Goal: Information Seeking & Learning: Check status

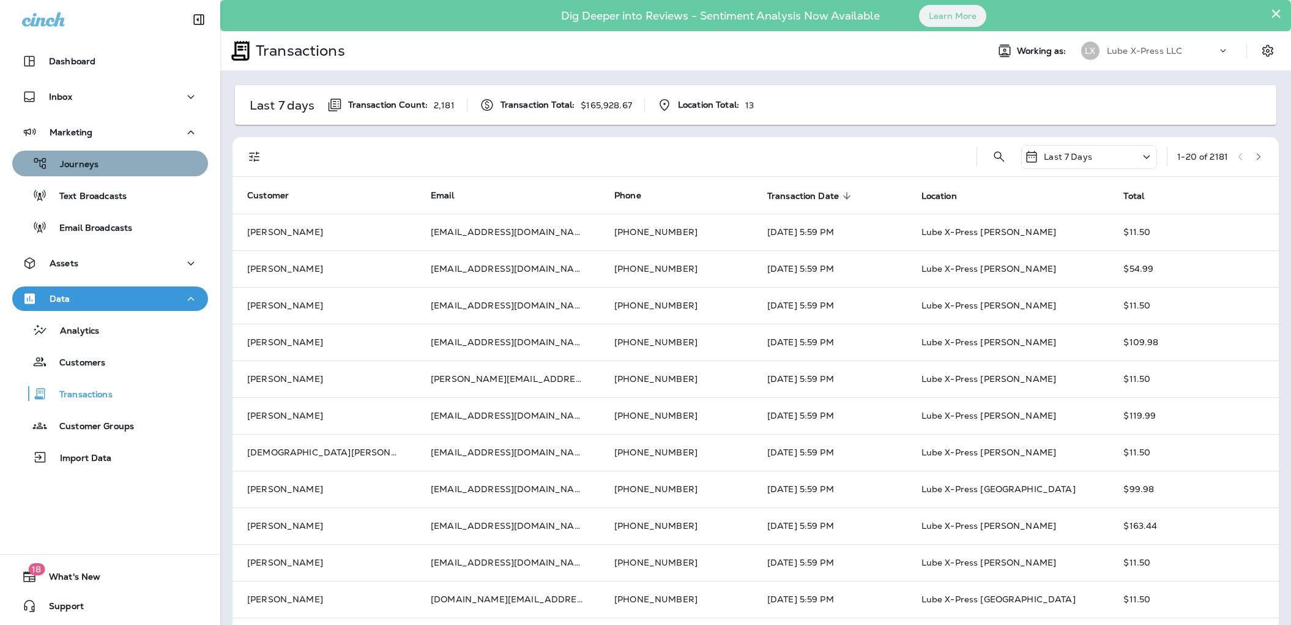
click at [73, 161] on p "Journeys" at bounding box center [73, 165] width 51 height 12
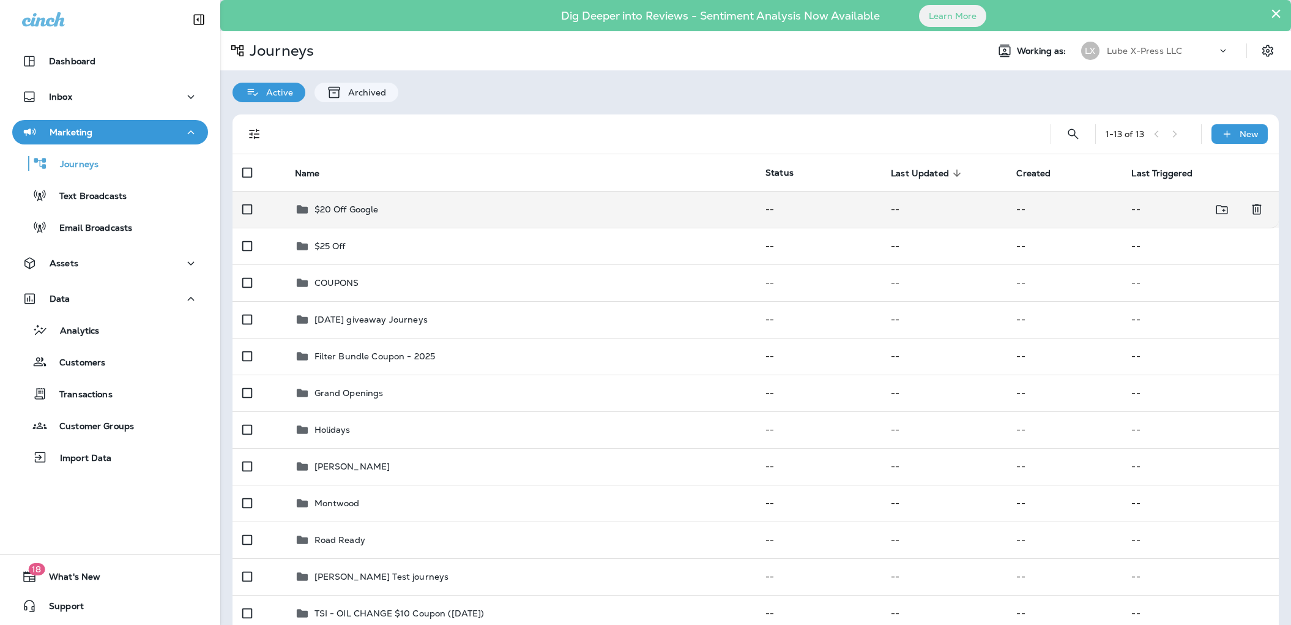
click at [416, 212] on div "$20 Off Google" at bounding box center [521, 209] width 452 height 15
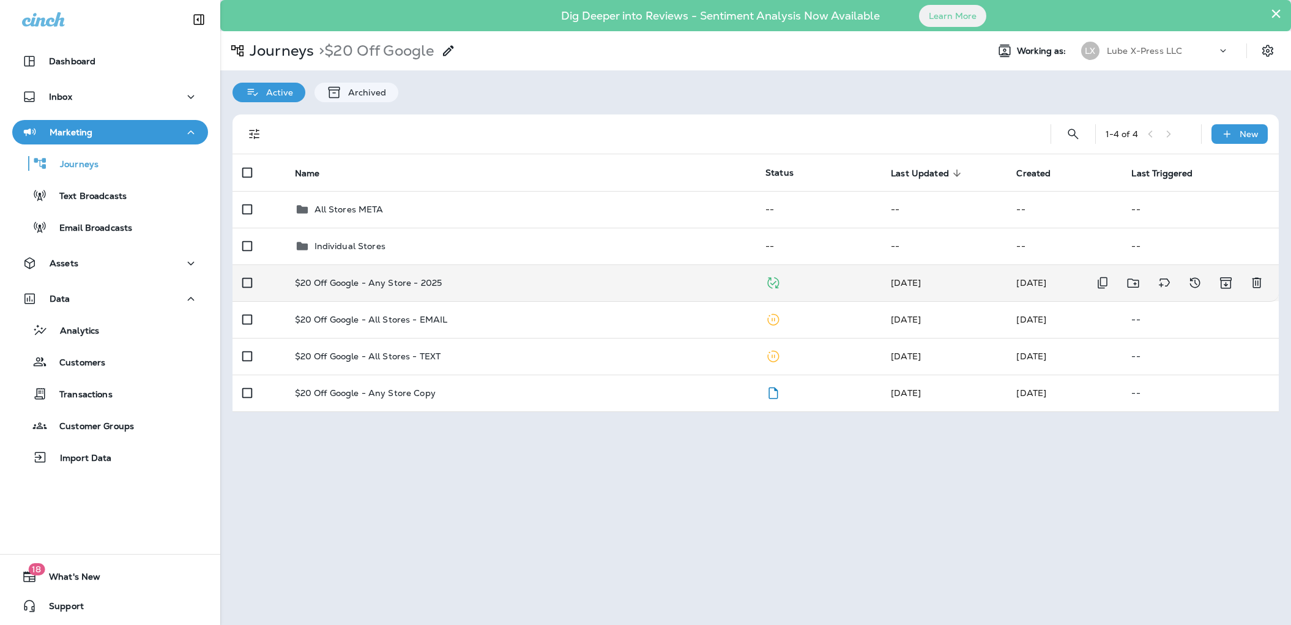
click at [386, 280] on p "$20 Off Google - Any Store - 2025" at bounding box center [368, 283] width 147 height 10
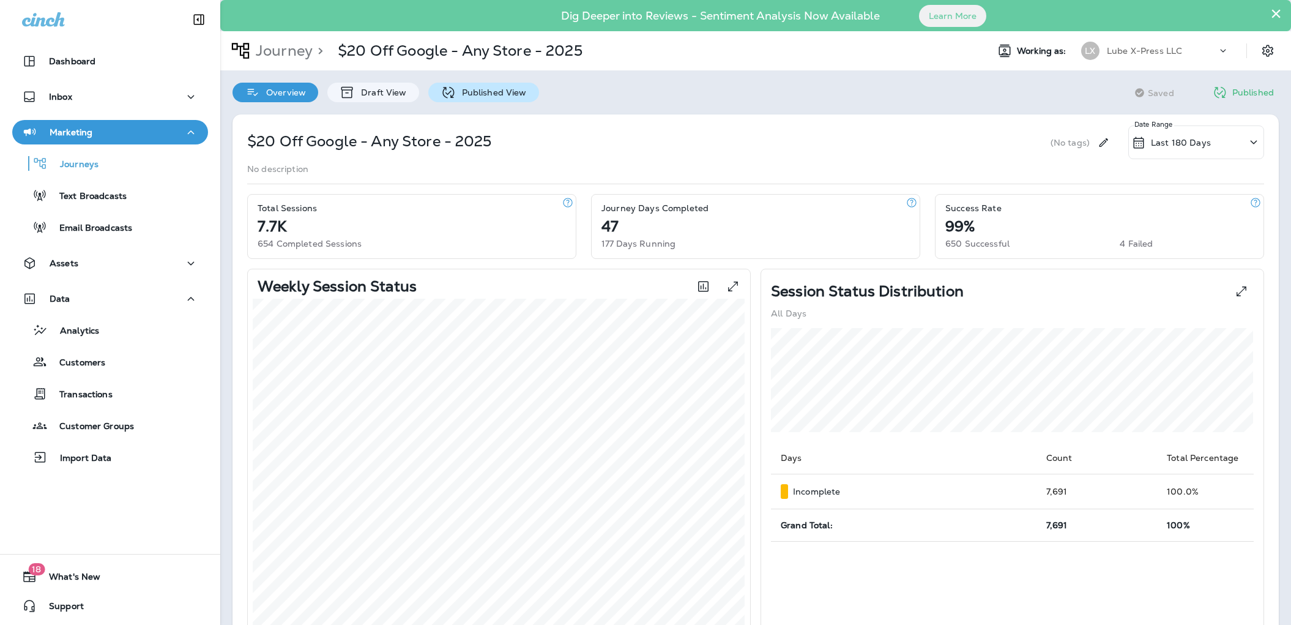
click at [501, 91] on p "Published View" at bounding box center [491, 93] width 71 height 10
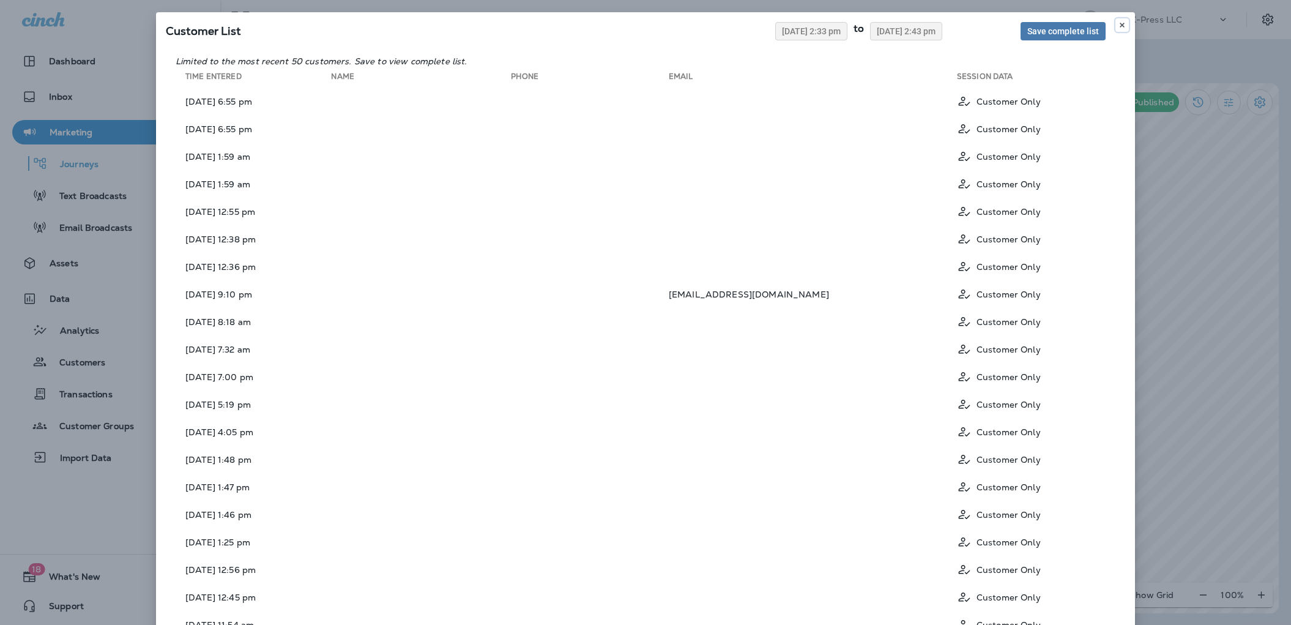
click at [1122, 24] on use at bounding box center [1122, 25] width 4 height 5
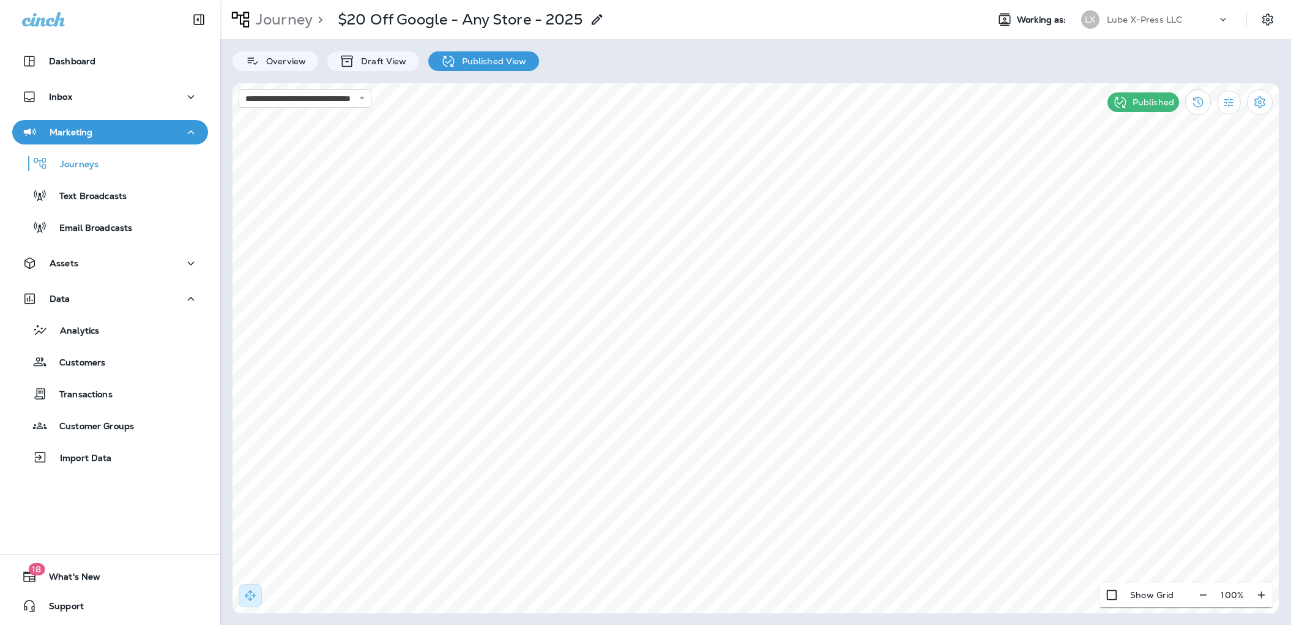
click at [724, 58] on div "Overview Draft View Published View" at bounding box center [755, 55] width 1071 height 32
click at [276, 23] on p "Journey" at bounding box center [282, 19] width 62 height 18
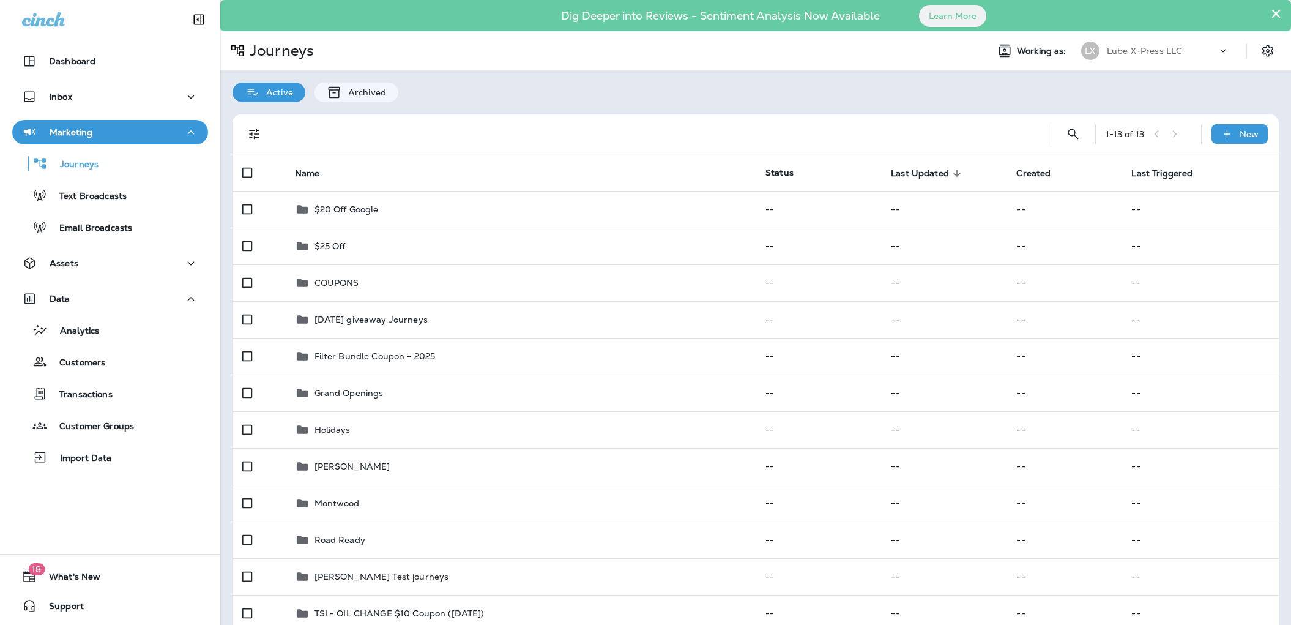
click at [1277, 15] on button "×" at bounding box center [1276, 14] width 12 height 20
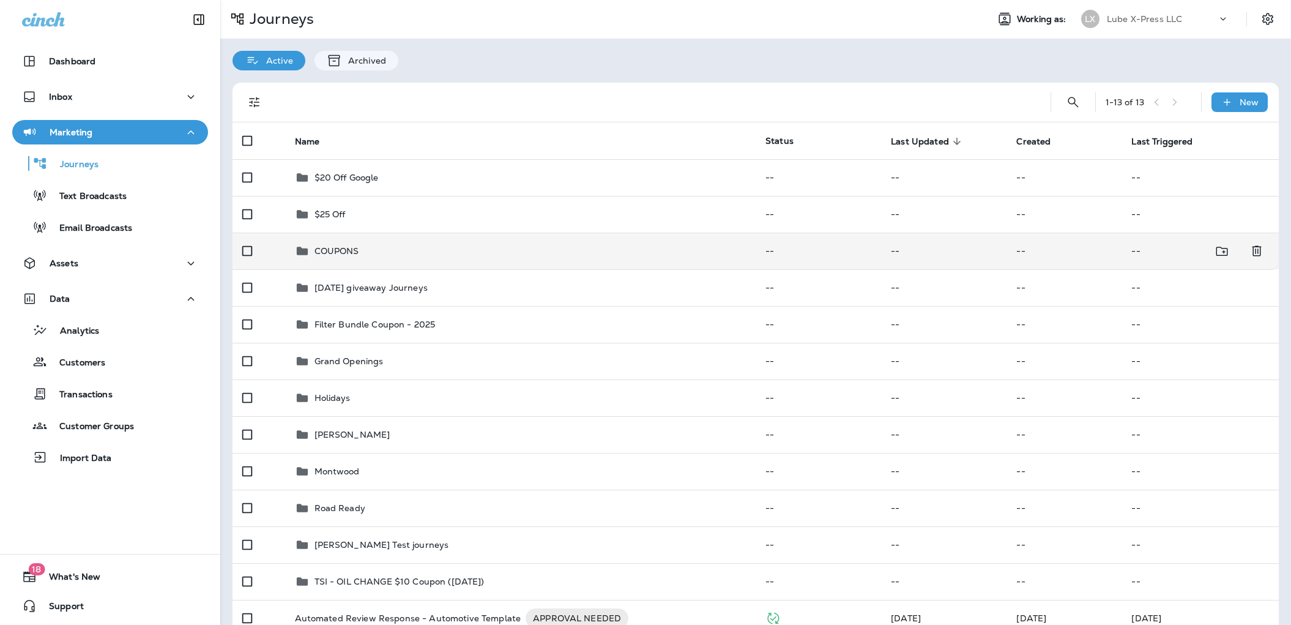
scroll to position [5, 0]
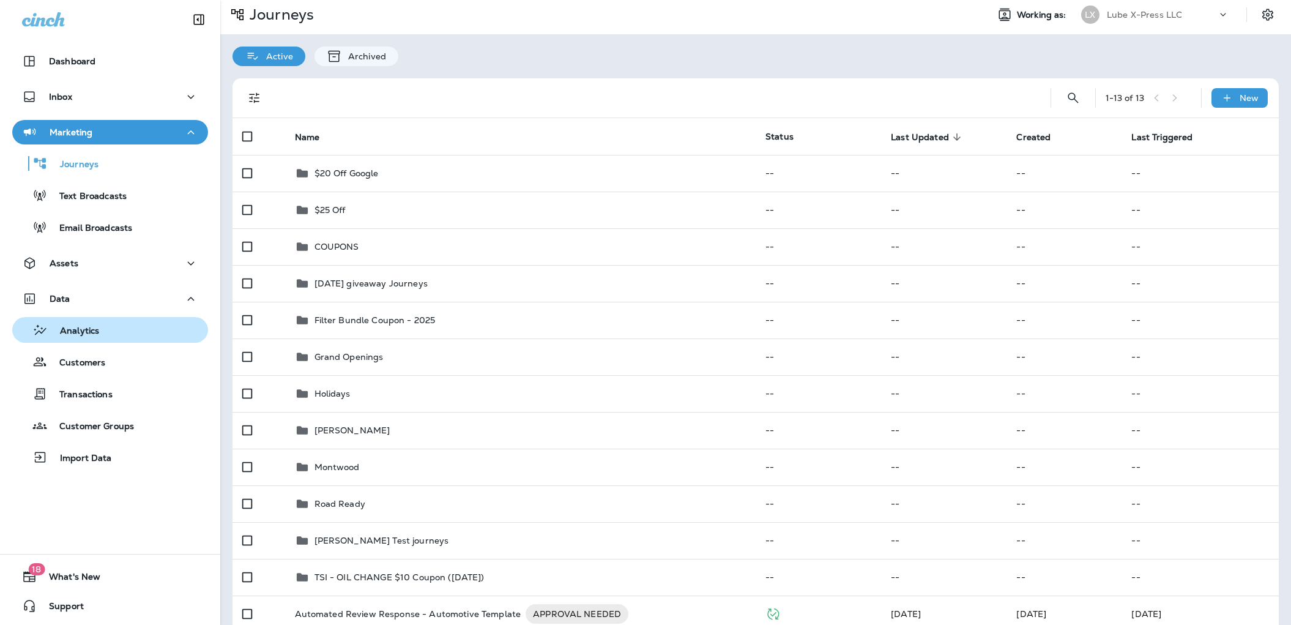
click at [99, 335] on div "Analytics" at bounding box center [110, 330] width 186 height 18
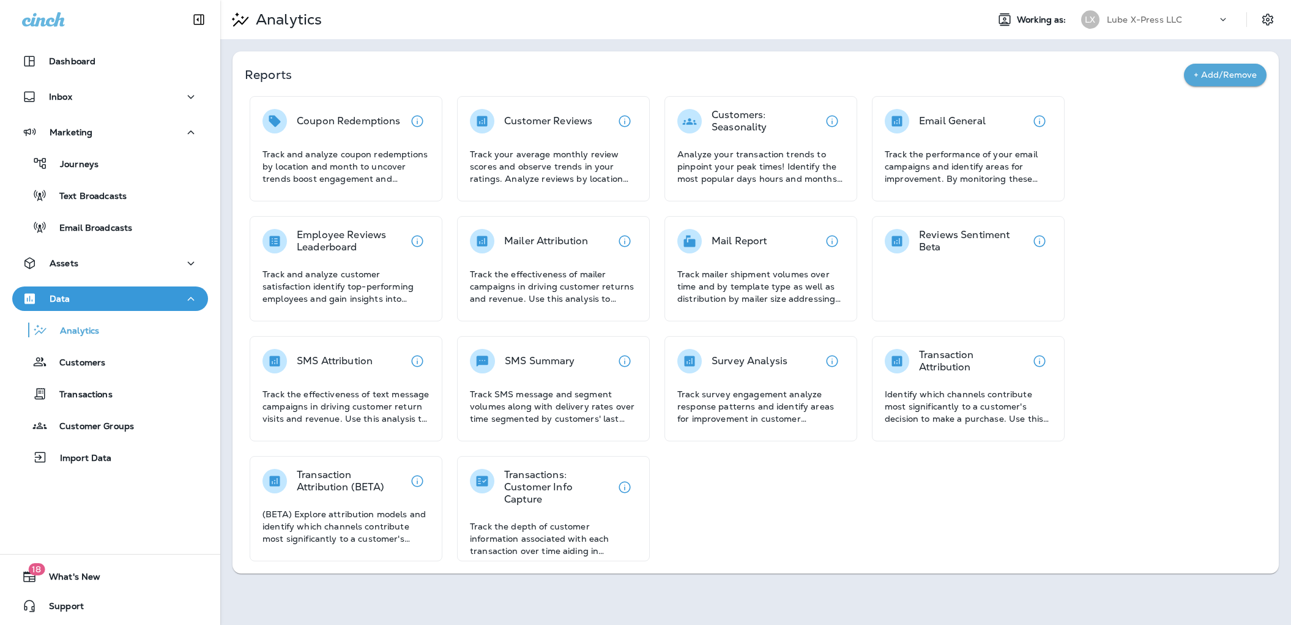
click at [890, 546] on div "Coupon Redemptions Track and analyze coupon redemptions by location and month t…" at bounding box center [756, 328] width 1022 height 465
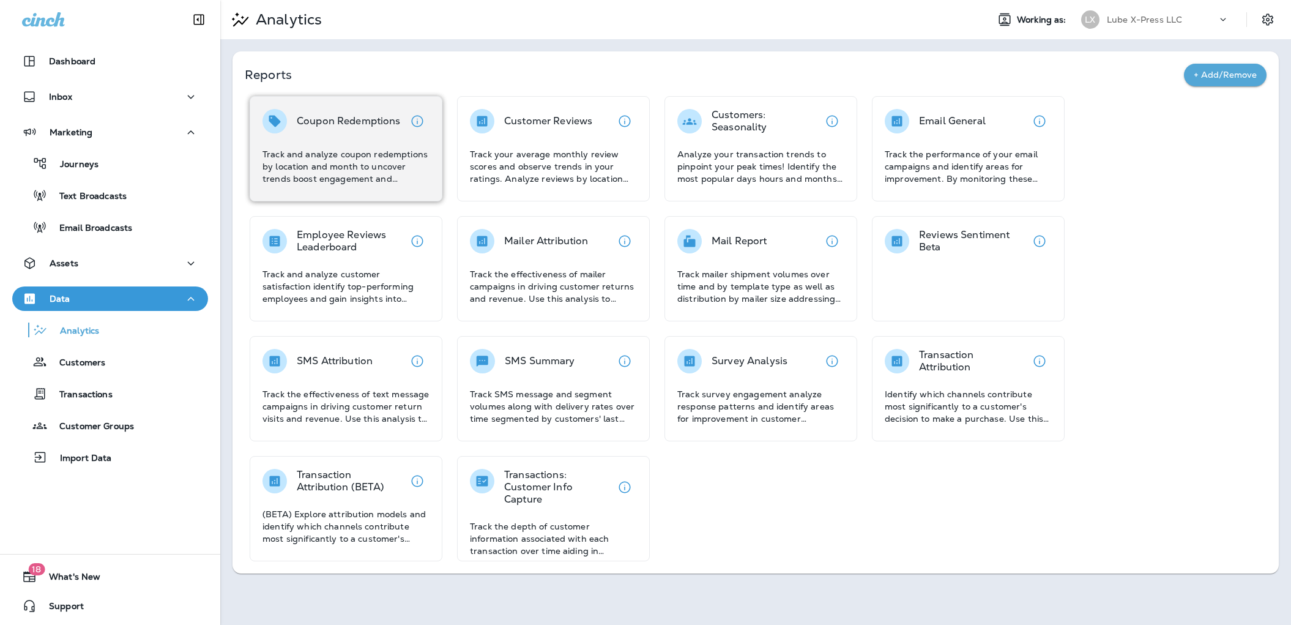
click at [334, 149] on p "Track and analyze coupon redemptions by location and month to uncover trends bo…" at bounding box center [346, 166] width 167 height 37
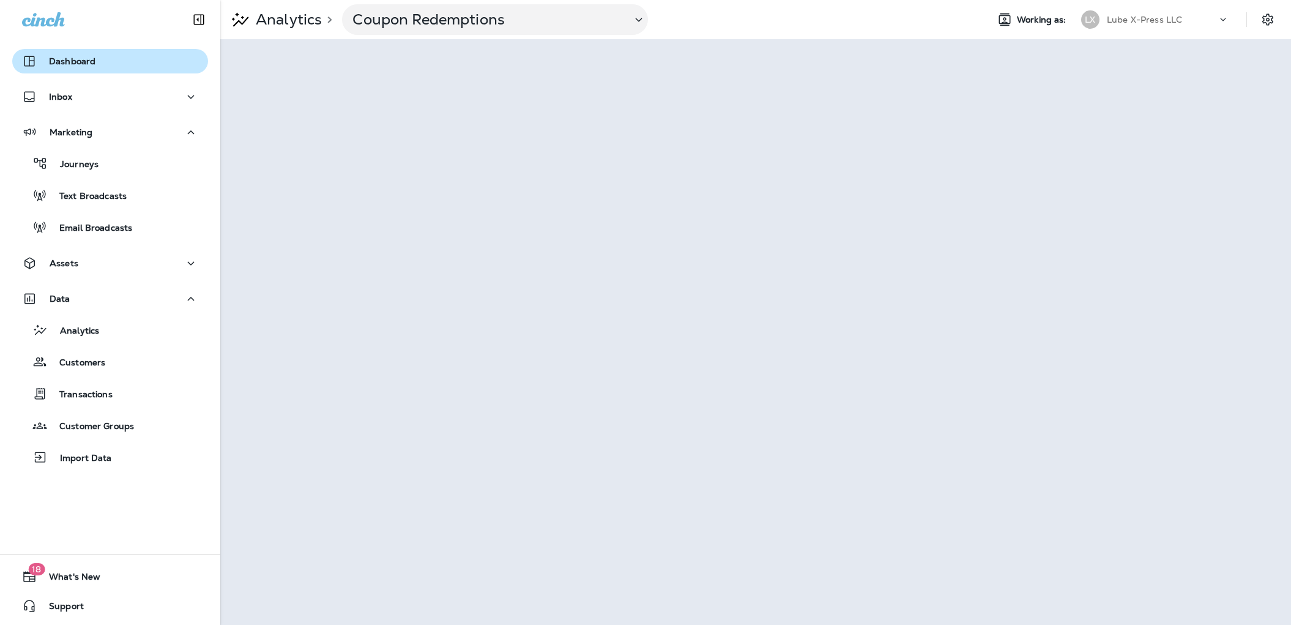
click at [95, 65] on div "Dashboard" at bounding box center [110, 61] width 176 height 15
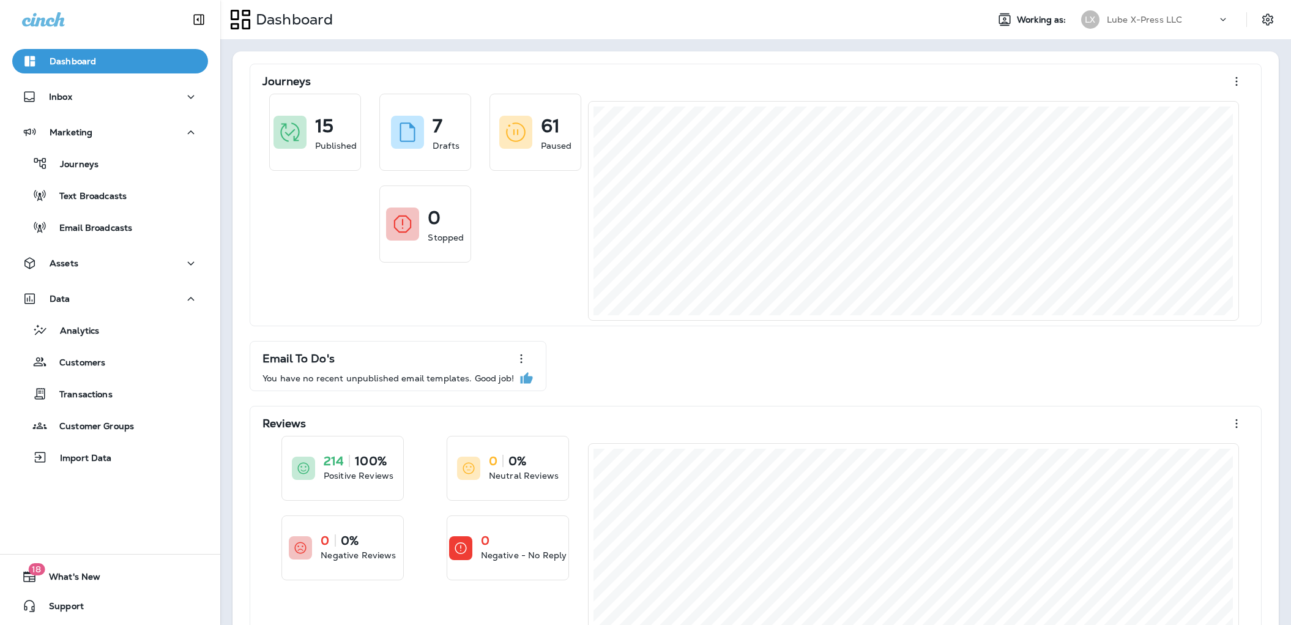
click at [737, 368] on div "Journeys 15 Published 7 Drafts 61 Paused 0 Stopped Email To Do's You have no re…" at bounding box center [756, 366] width 1022 height 605
click at [706, 358] on div "Journeys 15 Published 7 Drafts 61 Paused 0 Stopped Email To Do's You have no re…" at bounding box center [756, 366] width 1022 height 605
